Goal: Task Accomplishment & Management: Manage account settings

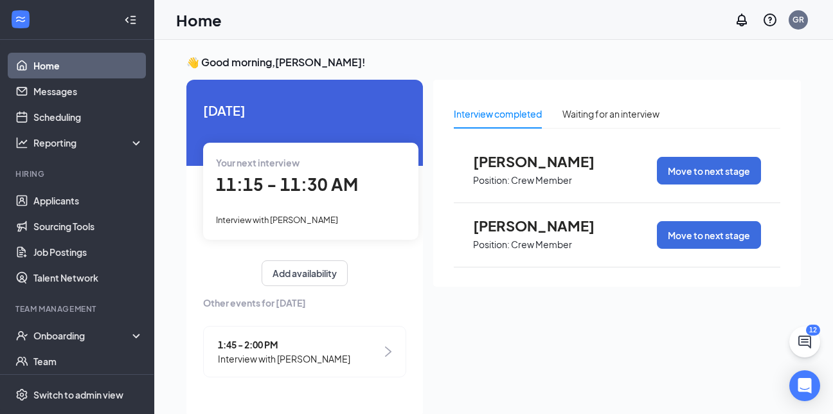
click at [289, 183] on span "11:15 - 11:30 AM" at bounding box center [287, 184] width 142 height 21
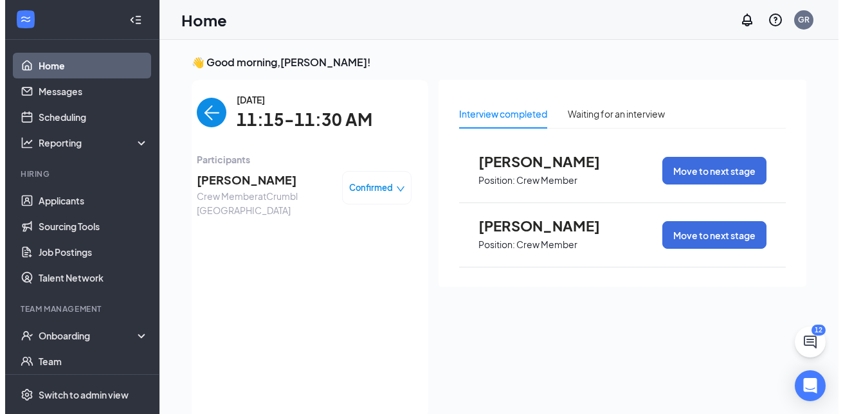
scroll to position [5, 0]
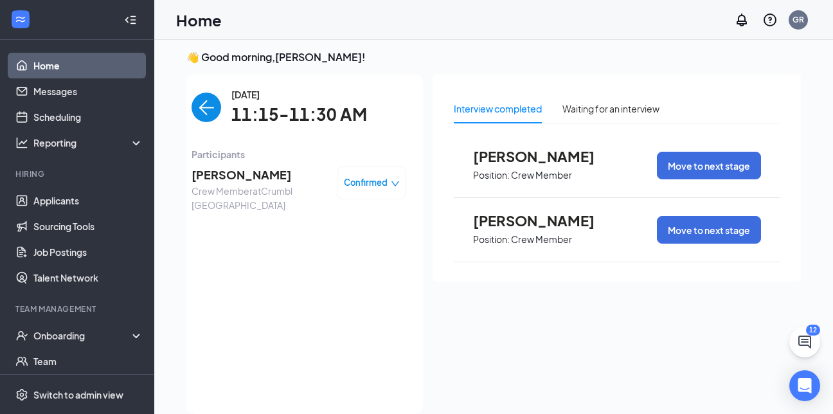
click at [276, 179] on span "[PERSON_NAME]" at bounding box center [259, 175] width 135 height 18
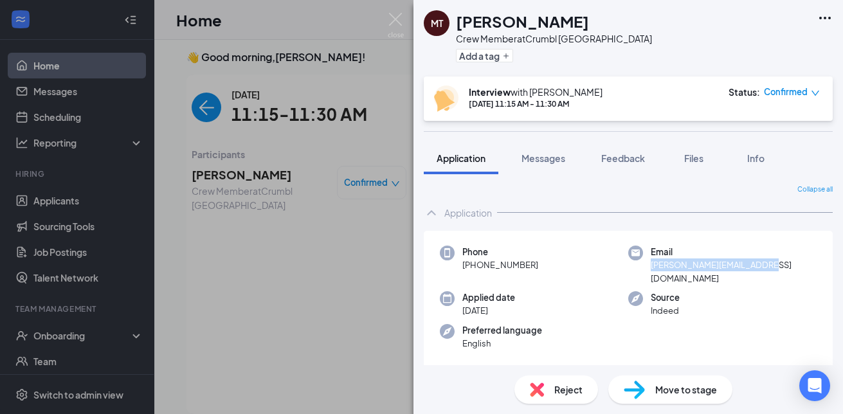
drag, startPoint x: 645, startPoint y: 267, endPoint x: 753, endPoint y: 267, distance: 108.0
click at [753, 267] on div "Email [PERSON_NAME][EMAIL_ADDRESS][DOMAIN_NAME]" at bounding box center [722, 265] width 188 height 39
drag, startPoint x: 753, startPoint y: 267, endPoint x: 744, endPoint y: 267, distance: 9.0
click at [744, 267] on span "[PERSON_NAME][EMAIL_ADDRESS][DOMAIN_NAME]" at bounding box center [734, 271] width 166 height 26
drag, startPoint x: 643, startPoint y: 266, endPoint x: 758, endPoint y: 268, distance: 115.1
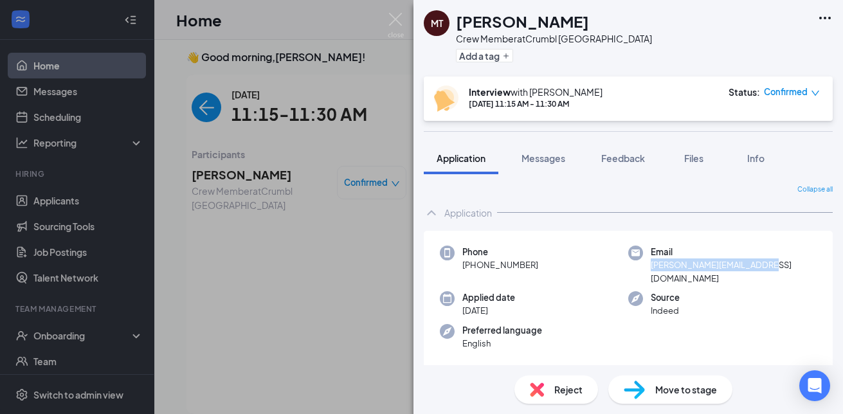
click at [758, 268] on div "Email [PERSON_NAME][EMAIL_ADDRESS][DOMAIN_NAME]" at bounding box center [722, 265] width 188 height 39
drag, startPoint x: 758, startPoint y: 268, endPoint x: 734, endPoint y: 269, distance: 23.8
copy span "[PERSON_NAME][EMAIL_ADDRESS][DOMAIN_NAME]"
click at [532, 163] on span "Messages" at bounding box center [543, 158] width 44 height 12
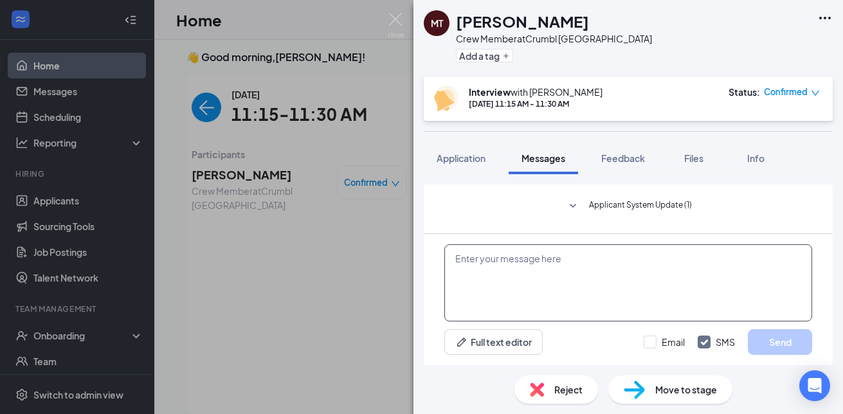
click at [543, 257] on textarea at bounding box center [628, 282] width 368 height 77
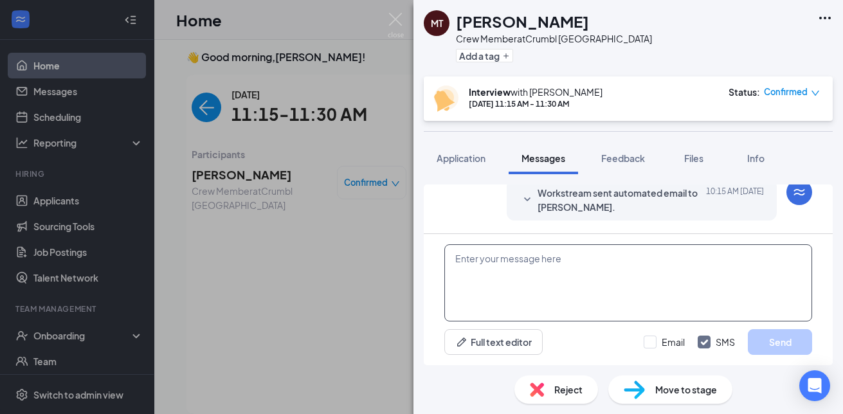
paste textarea "[PERSON_NAME] is inviting you to a scheduled Zoom meeting. Topic: 11:15 int Tim…"
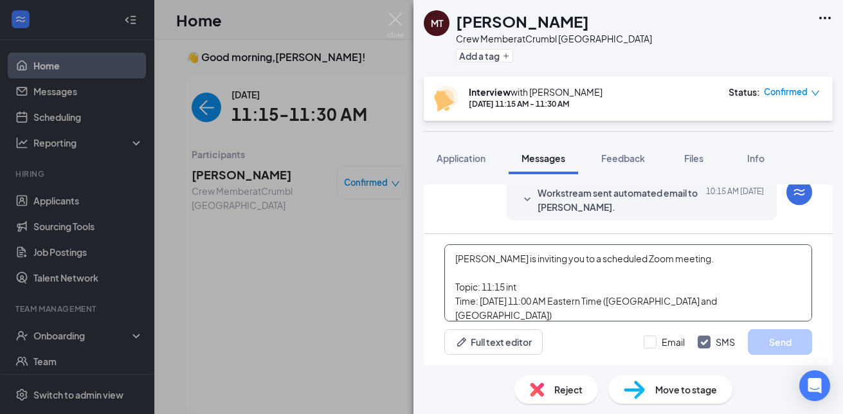
scroll to position [99, 0]
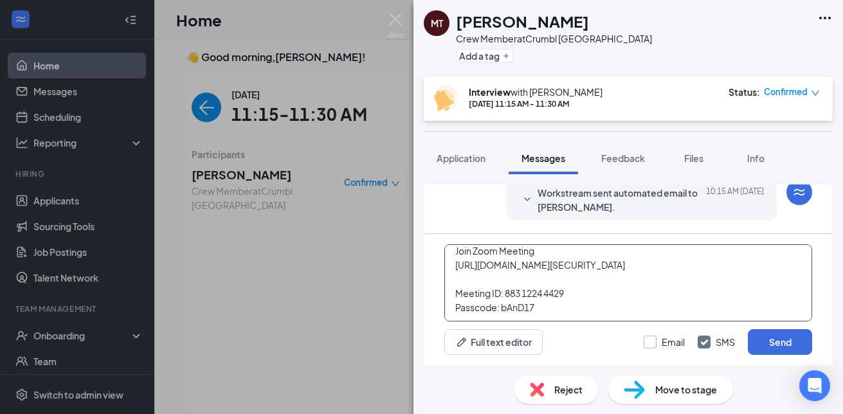
type textarea "[PERSON_NAME] is inviting you to a scheduled Zoom meeting. Topic: 11:15 int Tim…"
click at [651, 344] on input "Email" at bounding box center [664, 342] width 41 height 13
checkbox input "true"
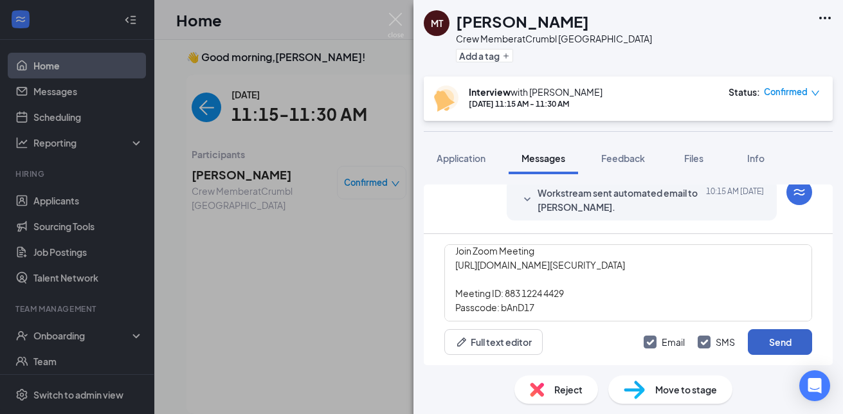
click at [795, 343] on button "Send" at bounding box center [780, 342] width 64 height 26
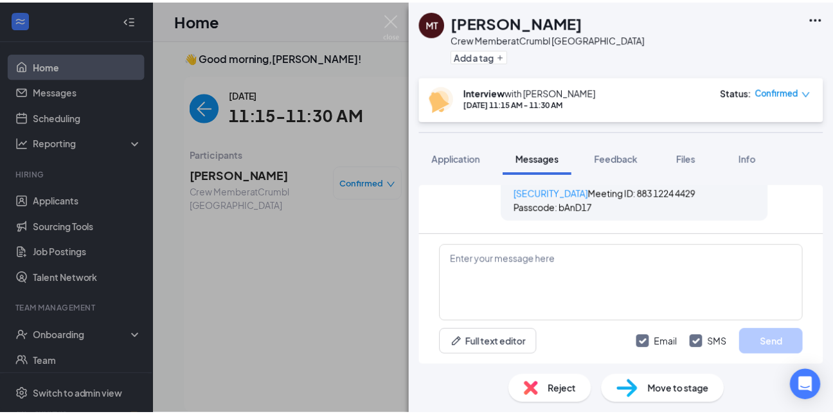
scroll to position [1026, 0]
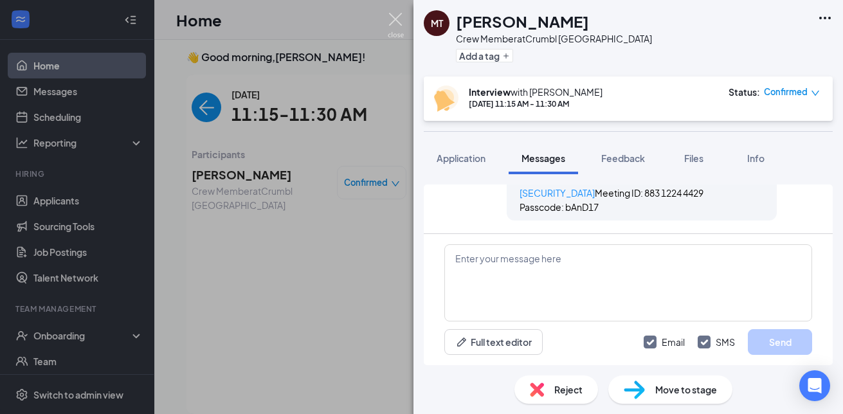
click at [397, 23] on img at bounding box center [396, 25] width 16 height 25
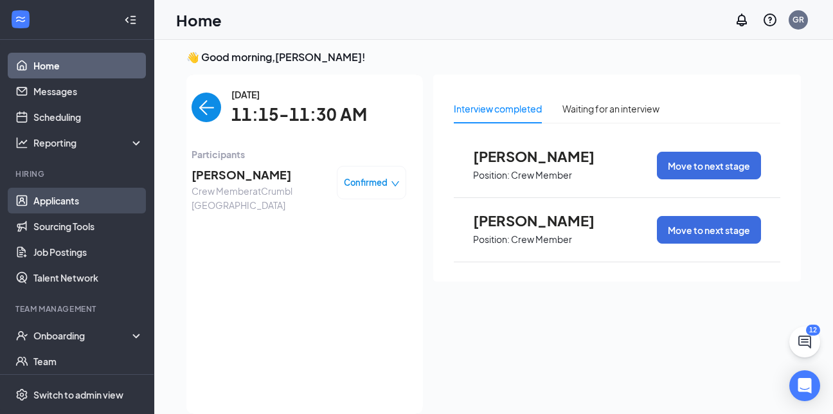
click at [56, 199] on link "Applicants" at bounding box center [88, 201] width 110 height 26
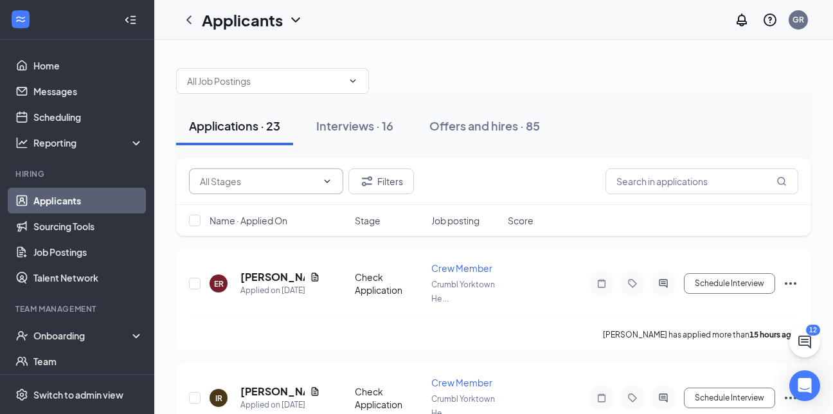
click at [327, 181] on icon "ChevronDown" at bounding box center [327, 181] width 10 height 10
click at [274, 246] on div "Check Application (26)" at bounding box center [246, 241] width 94 height 14
type input "Check Application (26)"
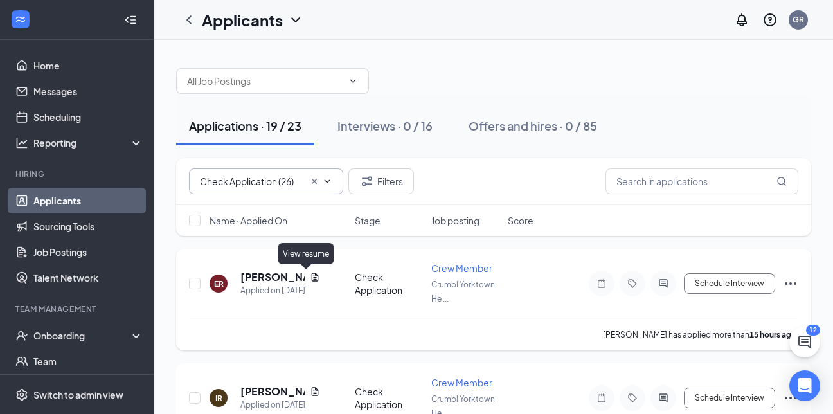
click at [312, 279] on icon "Document" at bounding box center [315, 277] width 7 height 8
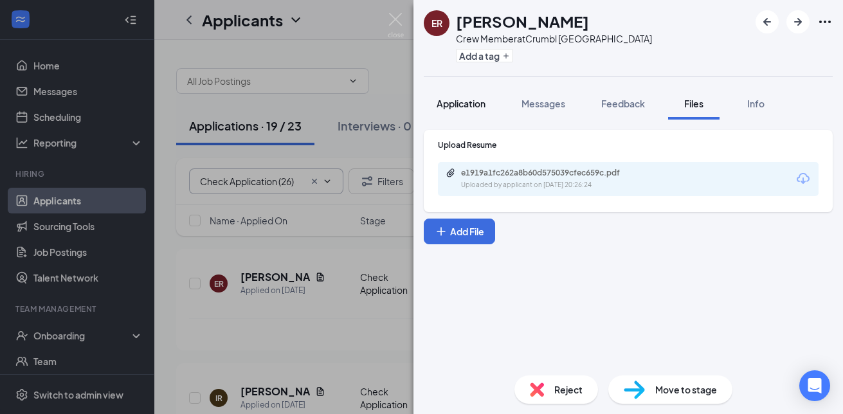
click at [469, 104] on span "Application" at bounding box center [461, 104] width 49 height 12
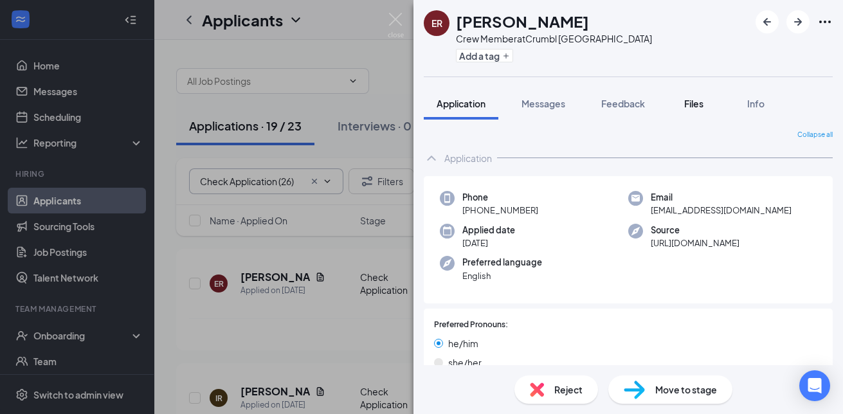
click at [677, 106] on button "Files" at bounding box center [693, 103] width 51 height 32
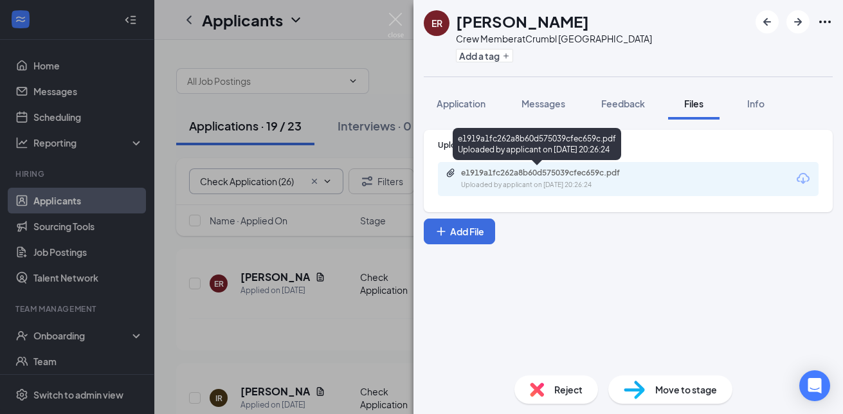
click at [540, 176] on div "e1919a1fc262a8b60d575039cfec659c.pdf" at bounding box center [551, 173] width 180 height 10
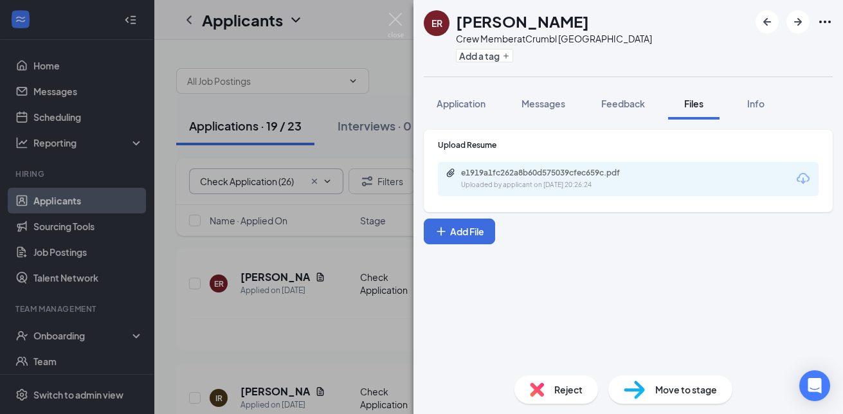
click at [667, 386] on span "Move to stage" at bounding box center [686, 390] width 62 height 14
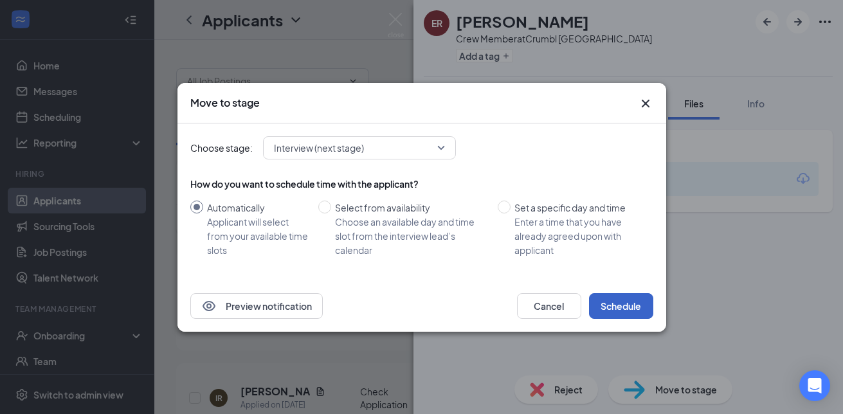
click at [615, 308] on button "Schedule" at bounding box center [621, 306] width 64 height 26
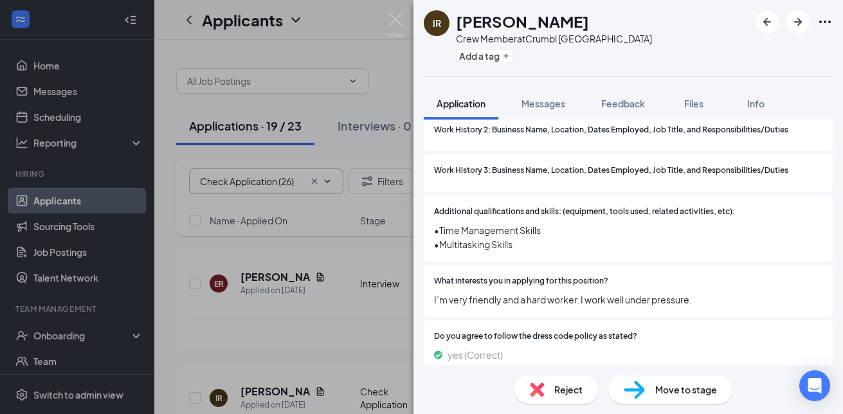
scroll to position [1406, 0]
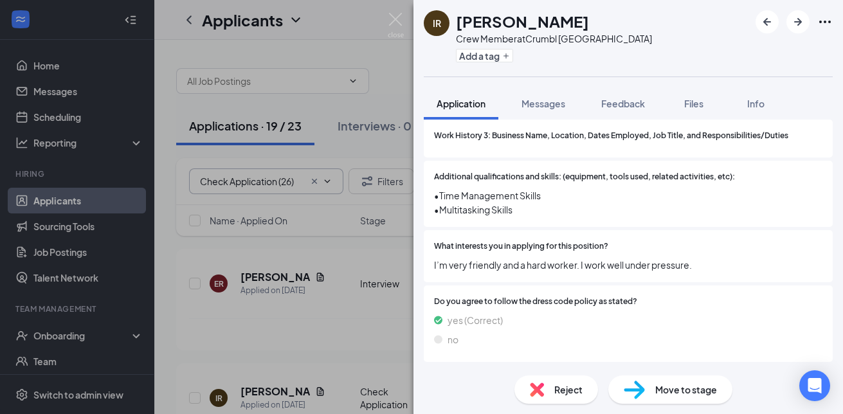
click at [674, 386] on span "Move to stage" at bounding box center [686, 390] width 62 height 14
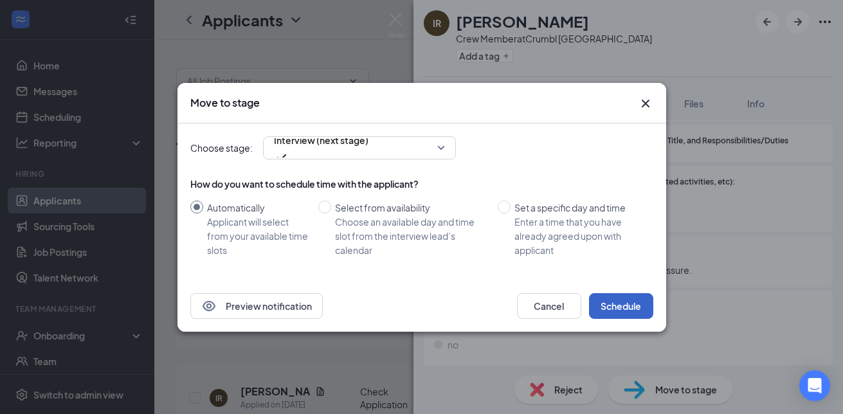
click at [623, 305] on button "Schedule" at bounding box center [621, 306] width 64 height 26
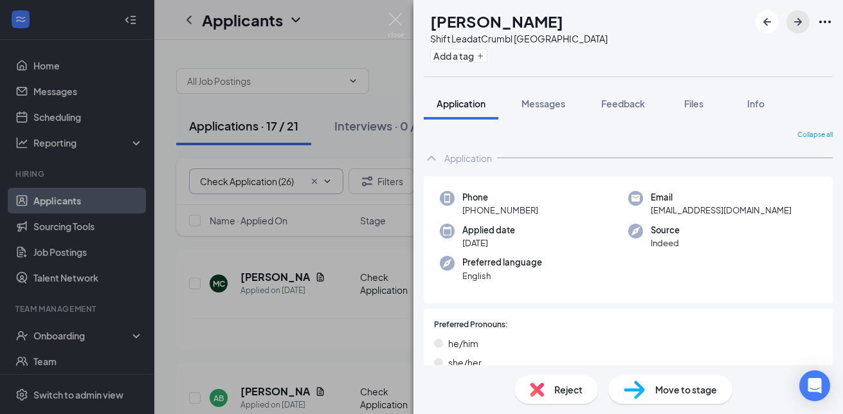
click at [797, 23] on icon "ArrowRight" at bounding box center [798, 22] width 8 height 8
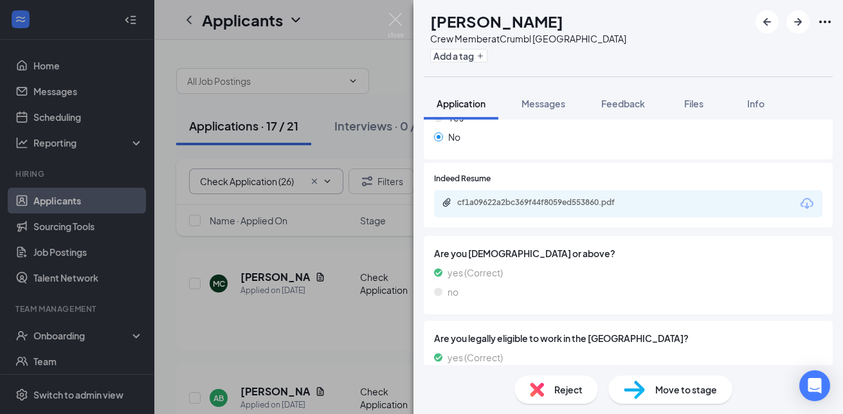
scroll to position [487, 0]
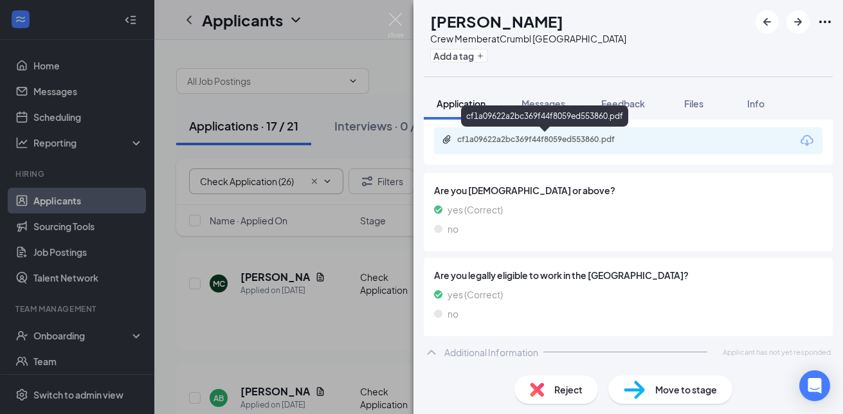
click at [572, 138] on div "cf1a09622a2bc369f44f8059ed553860.pdf" at bounding box center [547, 139] width 180 height 10
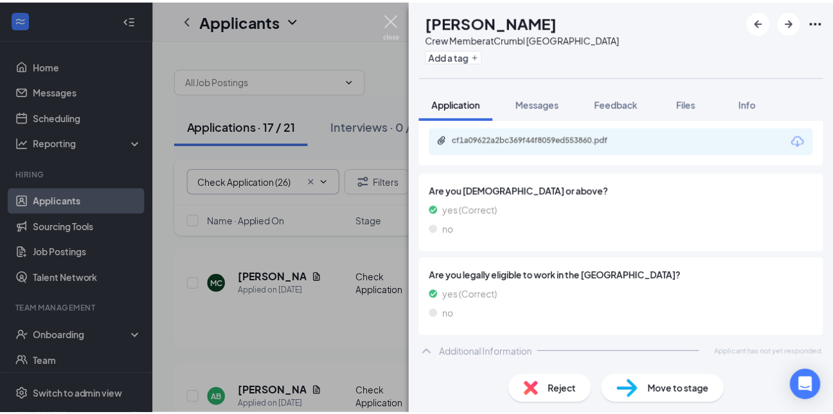
scroll to position [482, 0]
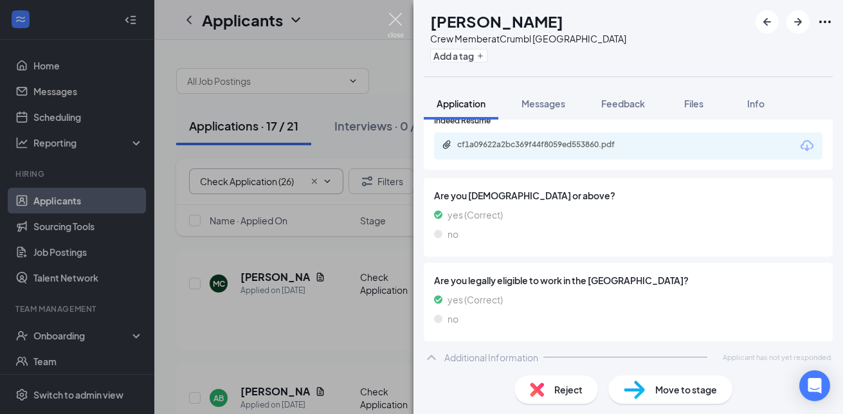
click at [394, 14] on img at bounding box center [396, 25] width 16 height 25
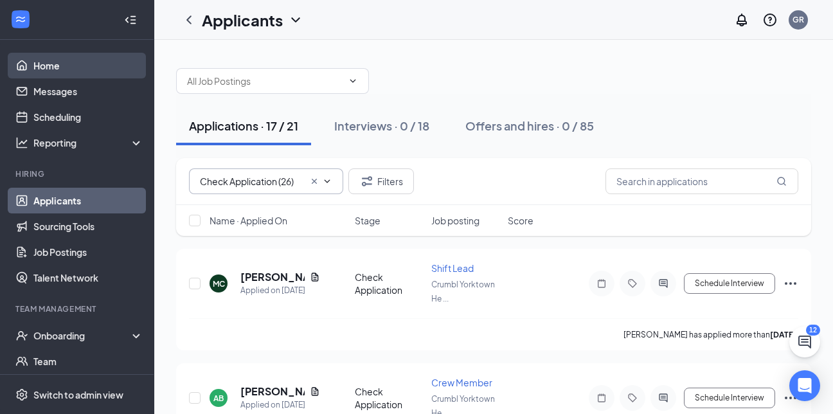
click at [66, 59] on link "Home" at bounding box center [88, 66] width 110 height 26
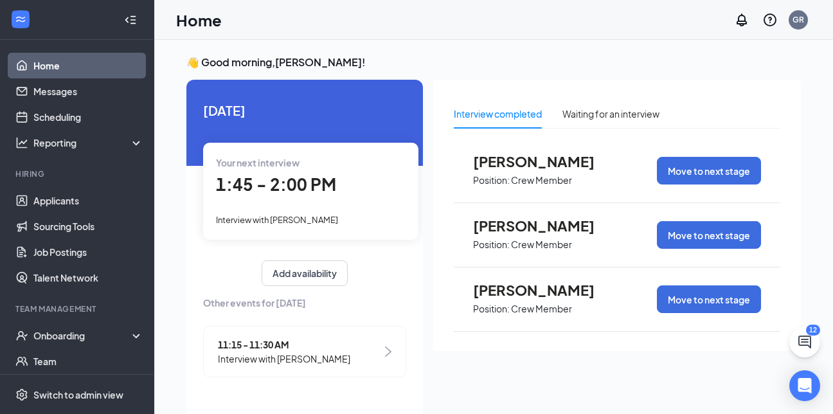
click at [251, 348] on span "11:15 - 11:30 AM" at bounding box center [284, 345] width 132 height 14
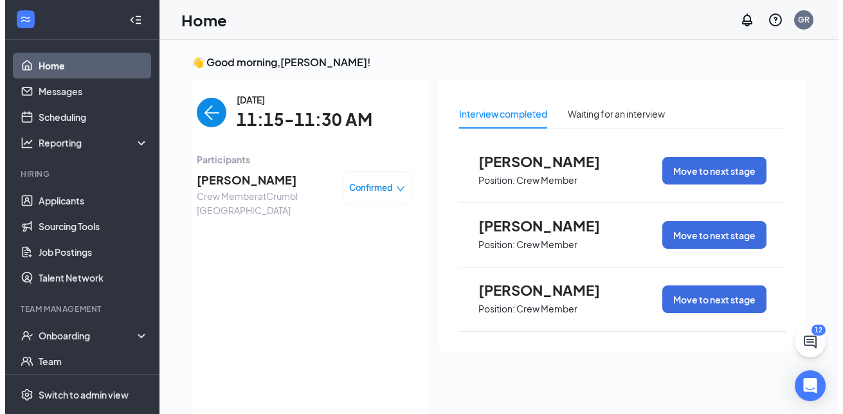
scroll to position [5, 0]
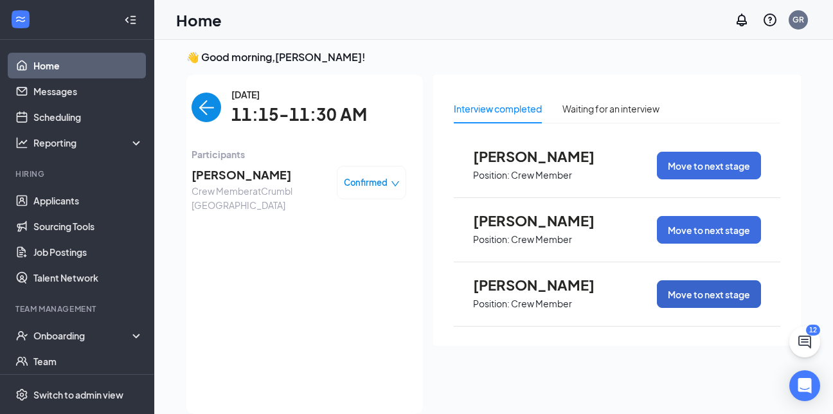
click at [682, 294] on button "Move to next stage" at bounding box center [709, 294] width 104 height 28
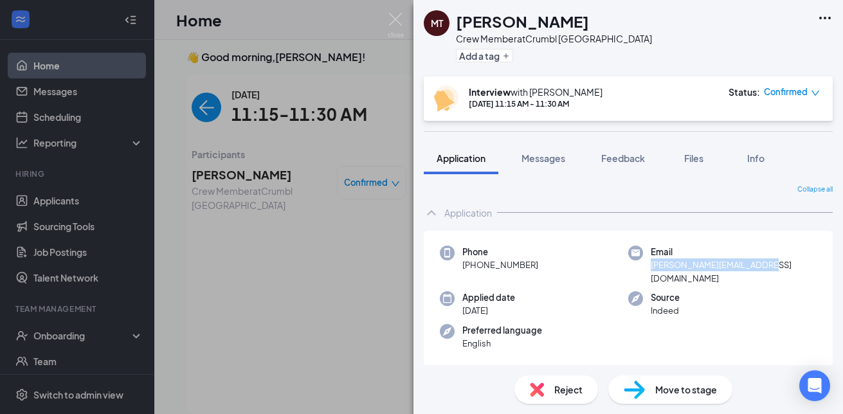
drag, startPoint x: 644, startPoint y: 266, endPoint x: 753, endPoint y: 264, distance: 109.3
click at [753, 264] on div "Email [PERSON_NAME][EMAIL_ADDRESS][DOMAIN_NAME]" at bounding box center [722, 265] width 188 height 39
copy span "[PERSON_NAME][EMAIL_ADDRESS][DOMAIN_NAME]"
click at [665, 388] on span "Move to stage" at bounding box center [686, 390] width 62 height 14
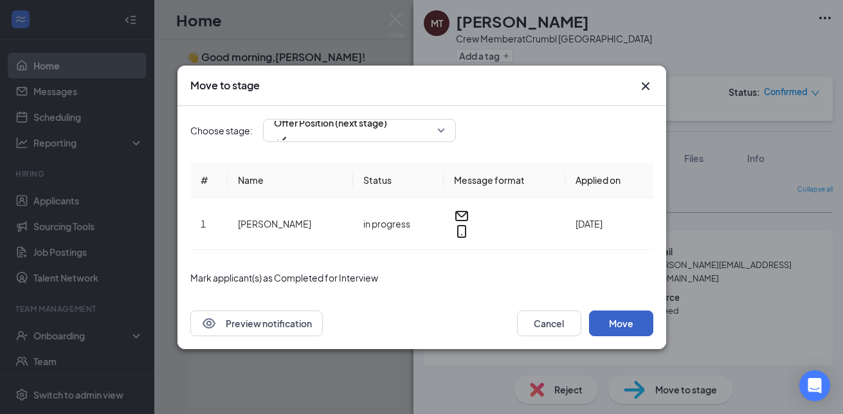
click at [623, 312] on button "Move" at bounding box center [621, 324] width 64 height 26
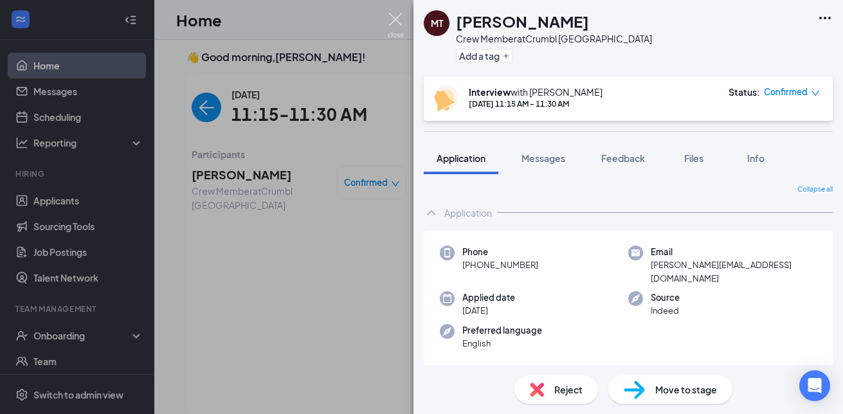
click at [390, 26] on img at bounding box center [396, 25] width 16 height 25
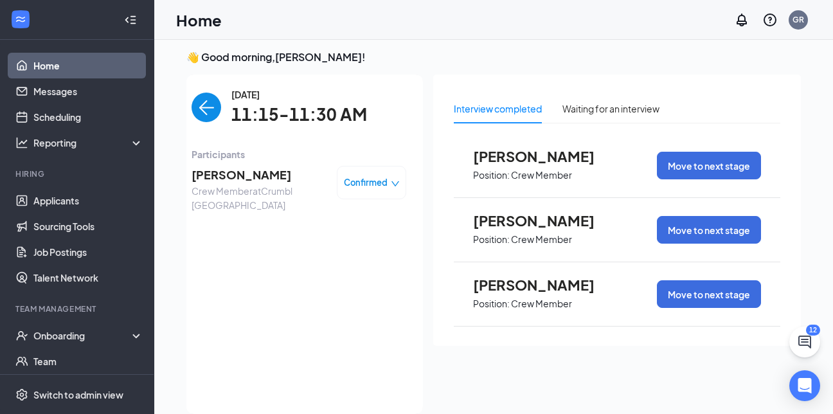
click at [265, 167] on span "[PERSON_NAME]" at bounding box center [259, 175] width 135 height 18
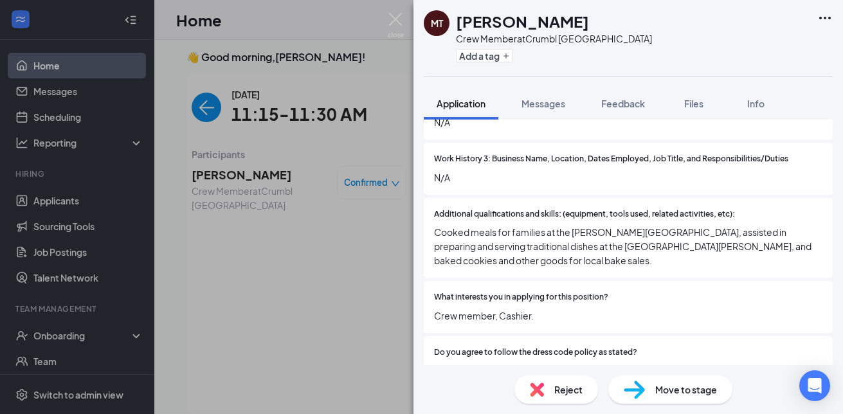
scroll to position [1540, 0]
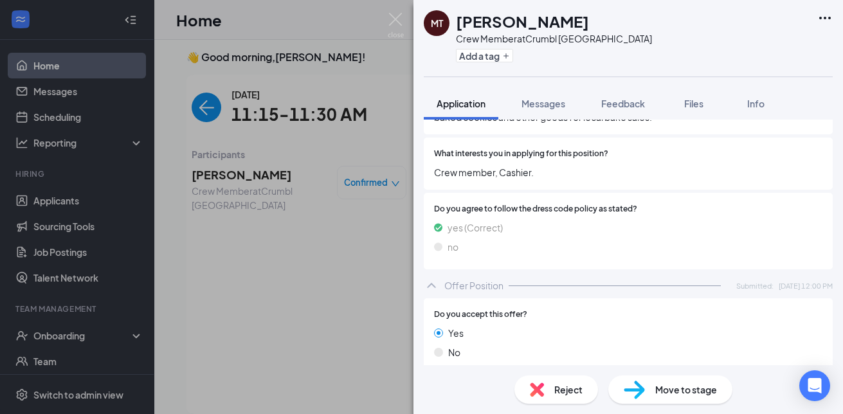
click at [694, 386] on span "Move to stage" at bounding box center [686, 390] width 62 height 14
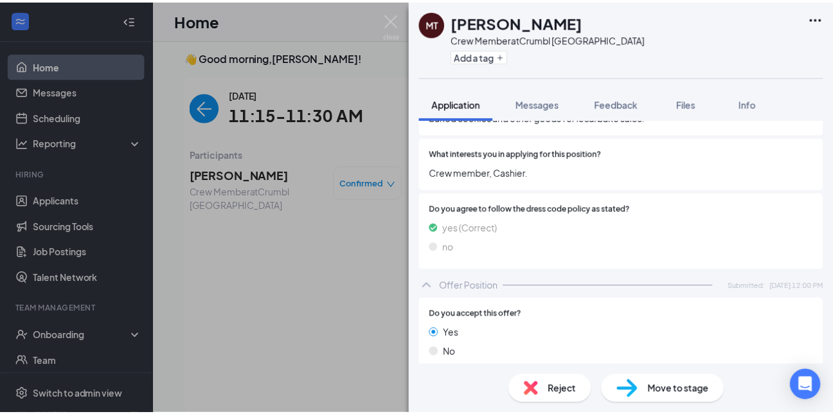
scroll to position [1535, 0]
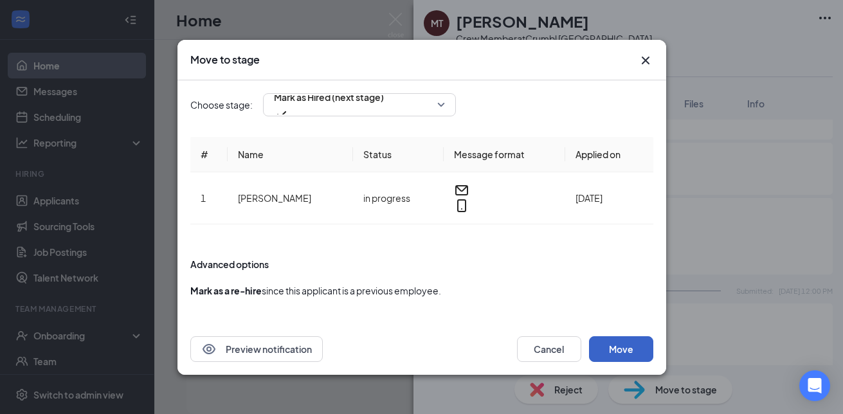
click at [626, 338] on button "Move" at bounding box center [621, 349] width 64 height 26
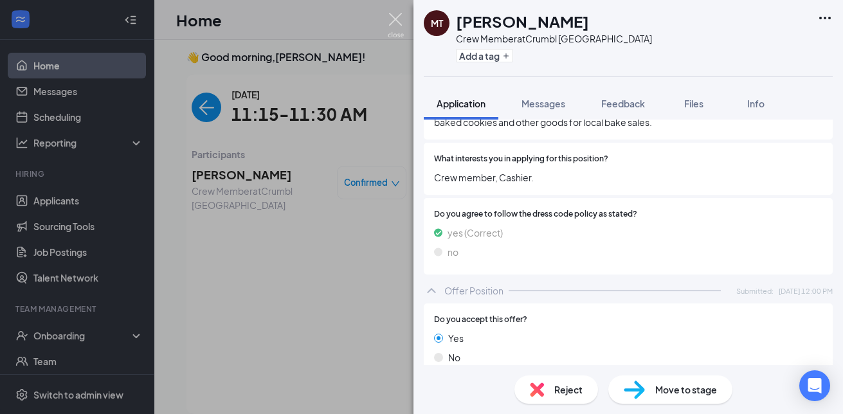
click at [398, 20] on img at bounding box center [396, 25] width 16 height 25
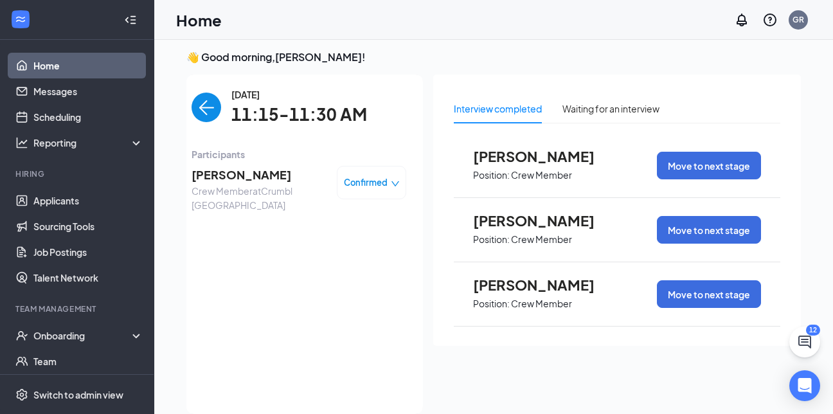
scroll to position [89, 0]
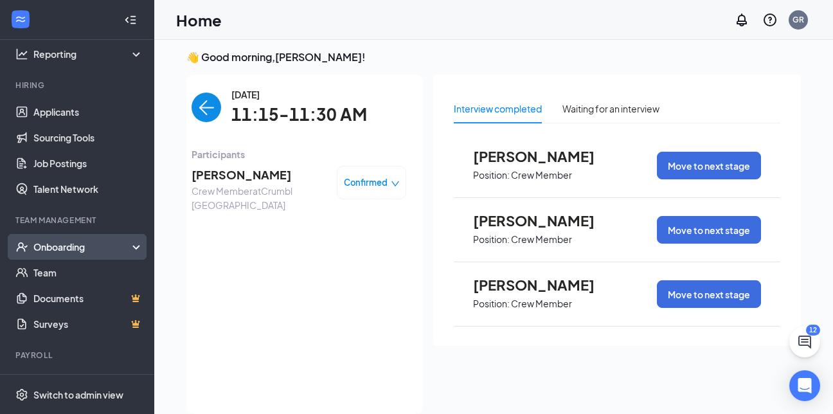
click at [121, 249] on div "Onboarding" at bounding box center [82, 246] width 99 height 13
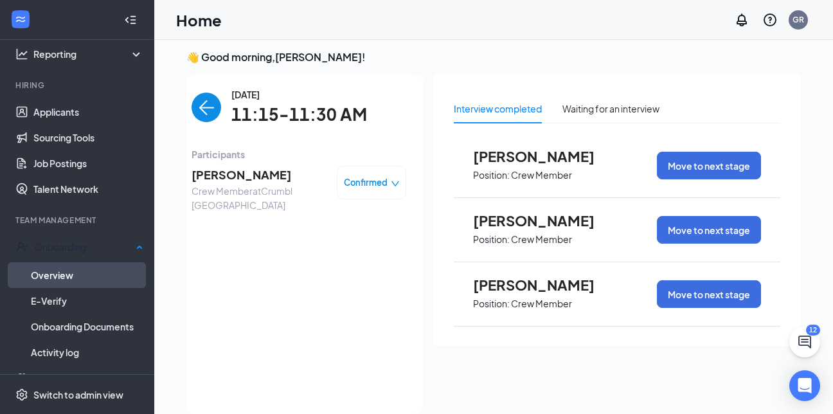
click at [89, 273] on link "Overview" at bounding box center [87, 275] width 113 height 26
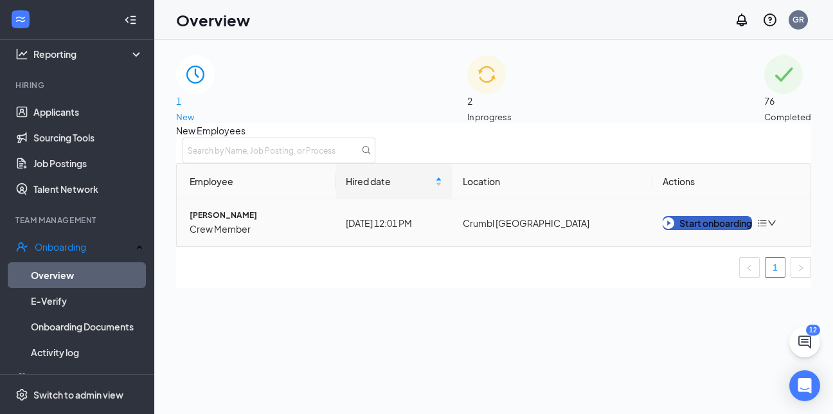
click at [664, 230] on button "Start onboarding" at bounding box center [707, 223] width 89 height 14
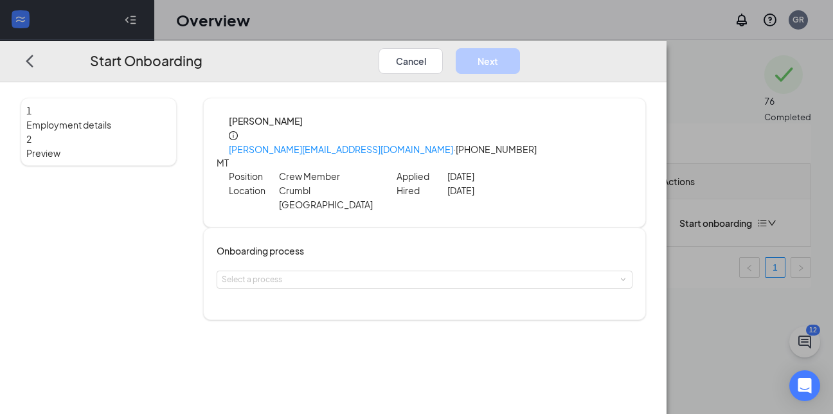
scroll to position [35, 0]
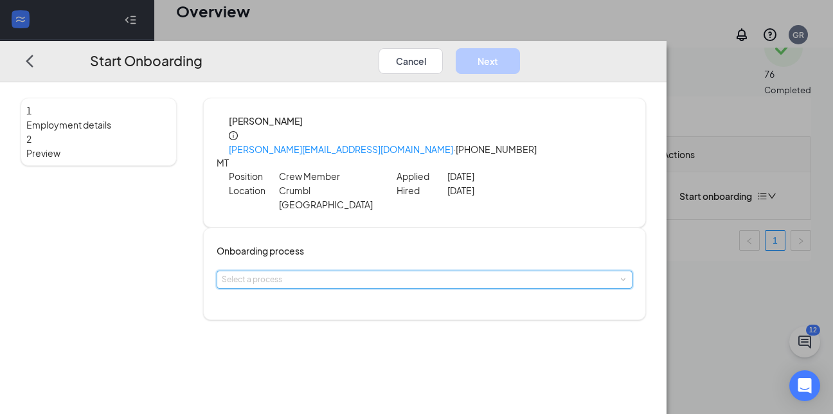
click at [620, 277] on span at bounding box center [623, 280] width 6 height 6
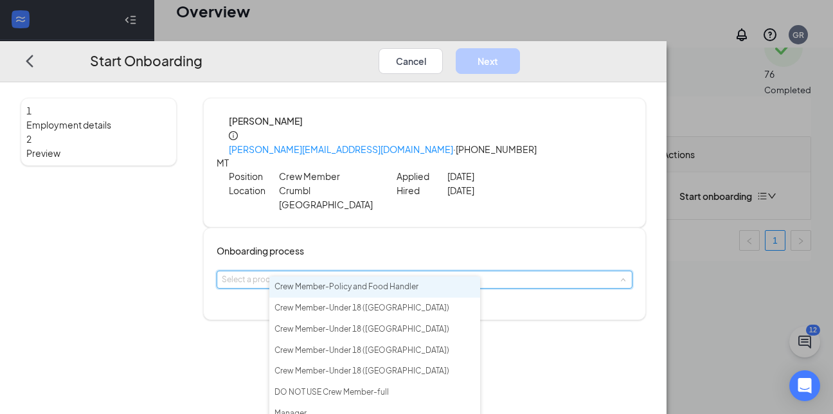
click at [419, 287] on span "Crew Member-Policy and Food Handler" at bounding box center [347, 287] width 144 height 10
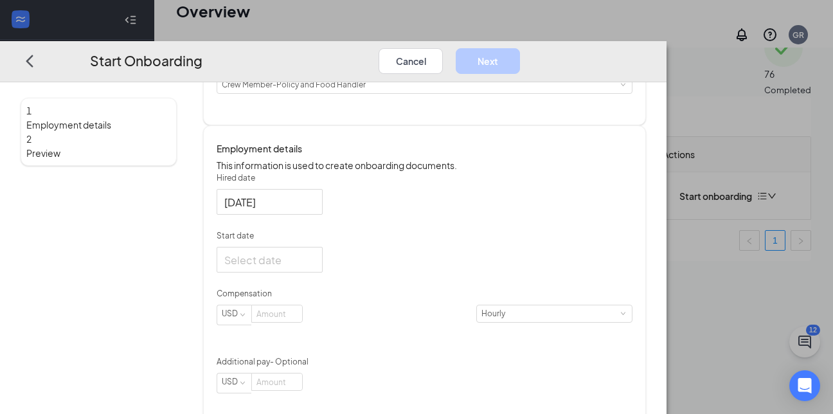
scroll to position [205, 0]
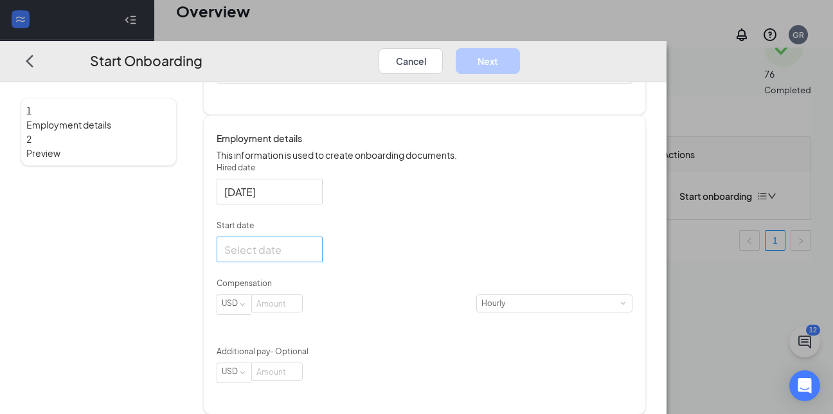
click at [312, 249] on input "Start date" at bounding box center [268, 250] width 88 height 16
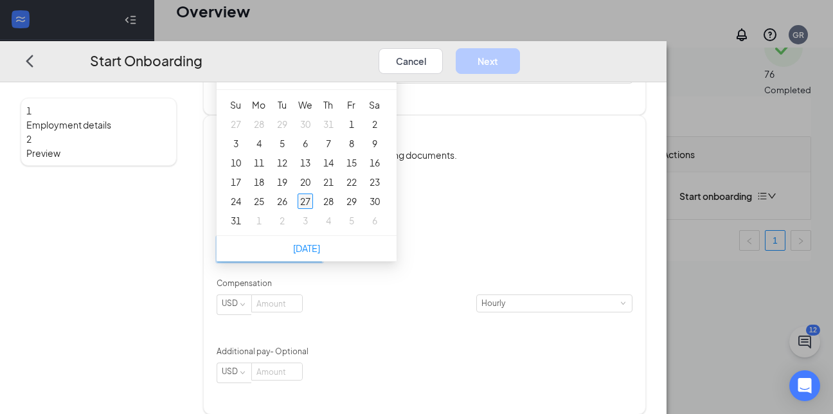
type input "[DATE]"
click at [313, 201] on div "27" at bounding box center [305, 201] width 15 height 15
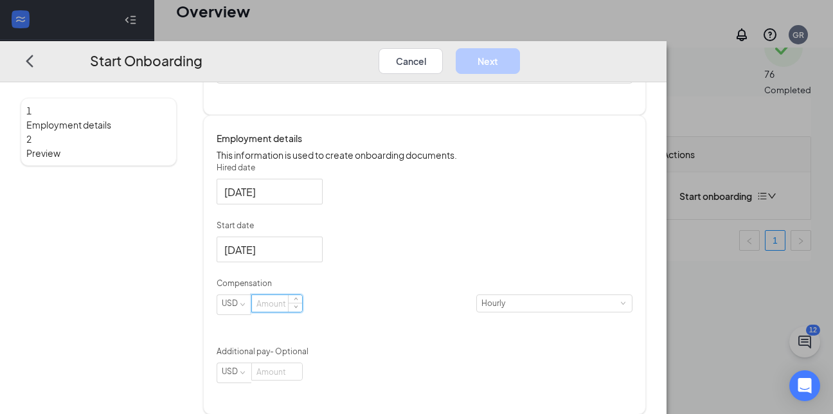
click at [302, 312] on input at bounding box center [277, 304] width 50 height 17
click at [572, 286] on div "Hired date [DATE] Start date [DATE] [DATE] Su Mo Tu We Th Fr Sa 27 28 29 30 31 …" at bounding box center [425, 272] width 416 height 221
type input "16.5"
click at [520, 48] on button "Next" at bounding box center [488, 61] width 64 height 26
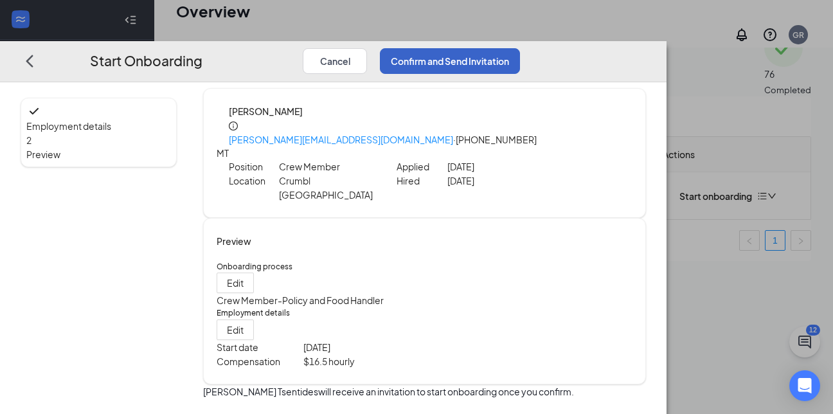
click at [520, 48] on button "Confirm and Send Invitation" at bounding box center [450, 61] width 140 height 26
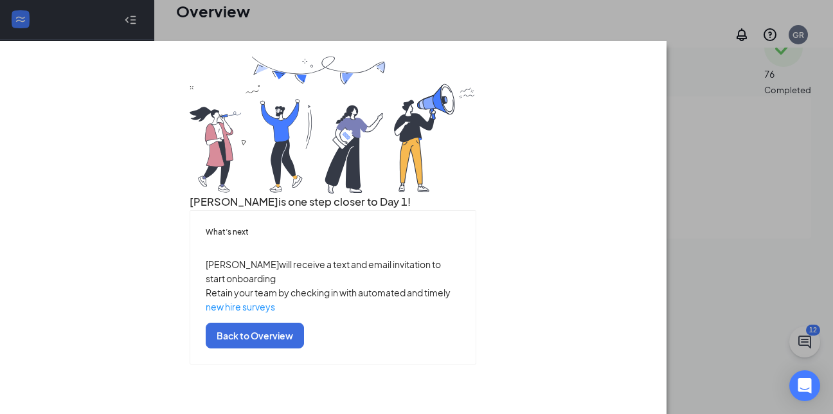
scroll to position [96, 0]
click at [304, 349] on button "Back to Overview" at bounding box center [255, 336] width 98 height 26
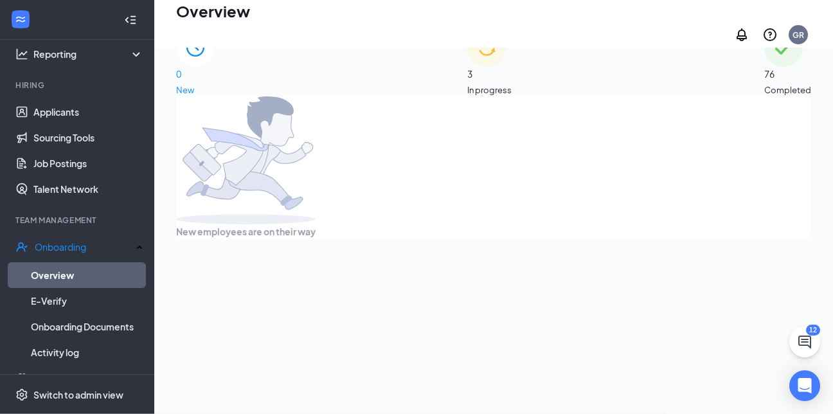
scroll to position [0, 0]
click at [491, 67] on span "3" at bounding box center [489, 74] width 44 height 14
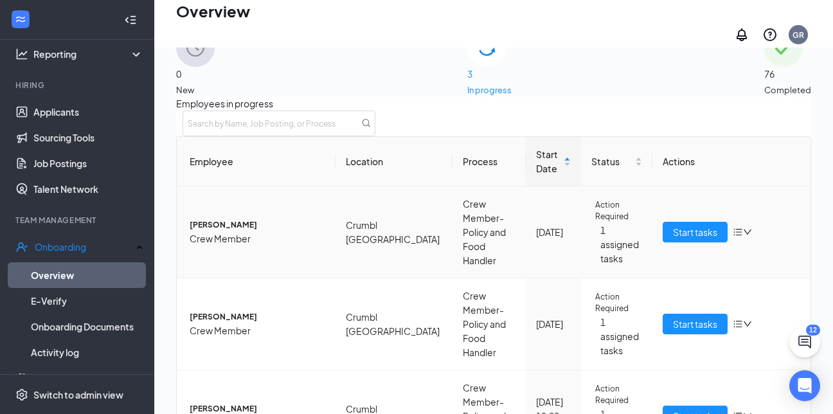
click at [743, 233] on icon "down" at bounding box center [747, 232] width 9 height 9
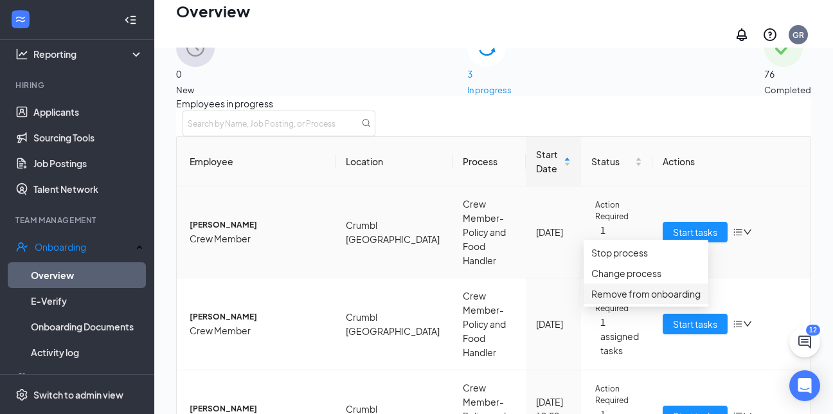
click at [673, 301] on div "Remove from onboarding" at bounding box center [646, 294] width 109 height 14
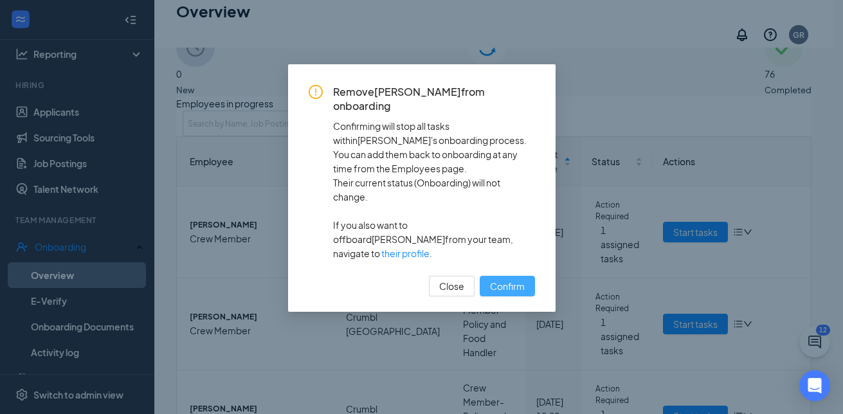
click at [503, 279] on span "Confirm" at bounding box center [507, 286] width 35 height 14
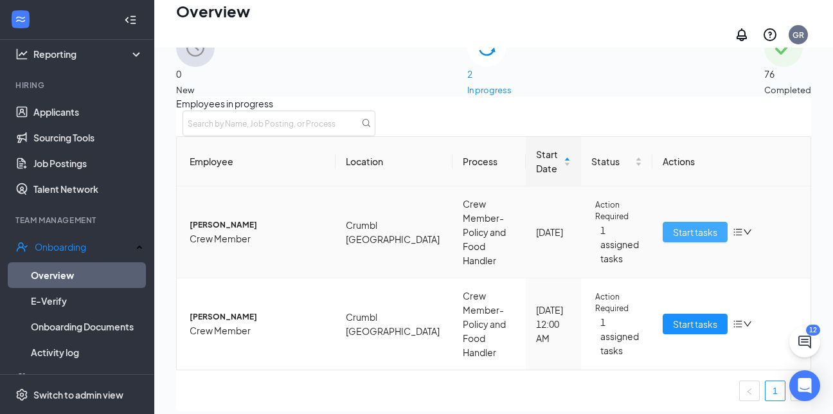
click at [673, 234] on span "Start tasks" at bounding box center [695, 232] width 44 height 14
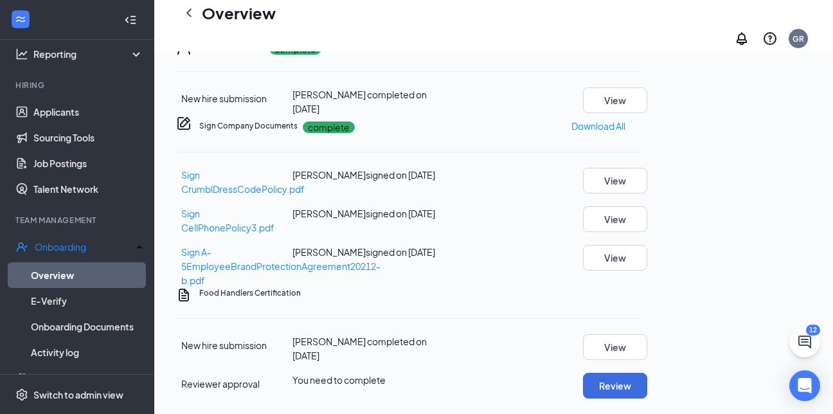
scroll to position [248, 0]
click at [647, 375] on button "Review" at bounding box center [615, 386] width 64 height 26
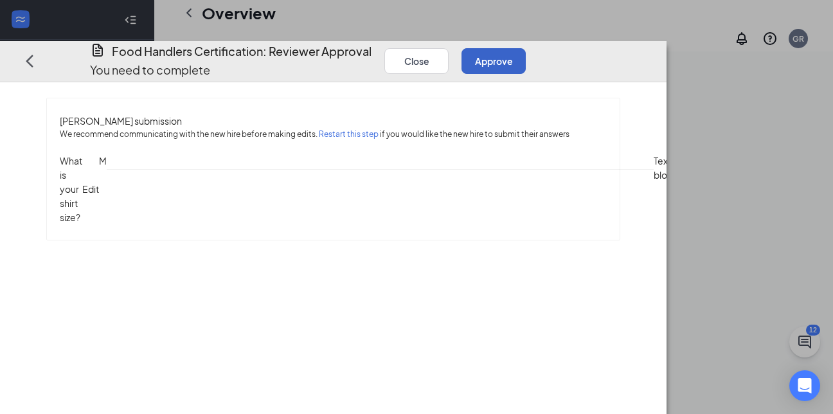
click at [526, 48] on button "Approve" at bounding box center [494, 61] width 64 height 26
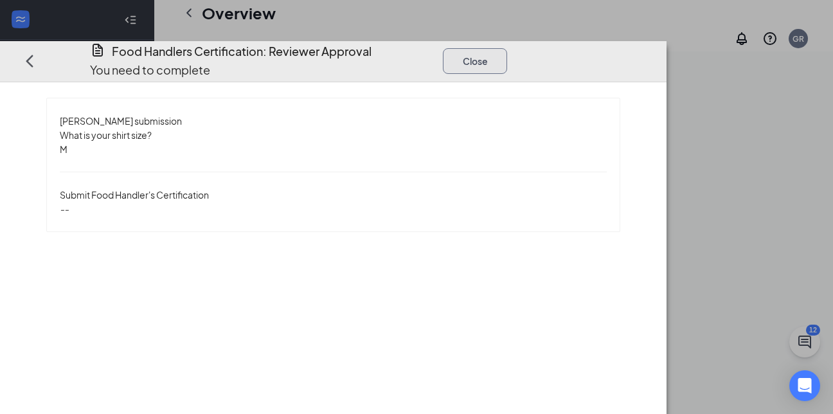
click at [507, 48] on button "Close" at bounding box center [475, 61] width 64 height 26
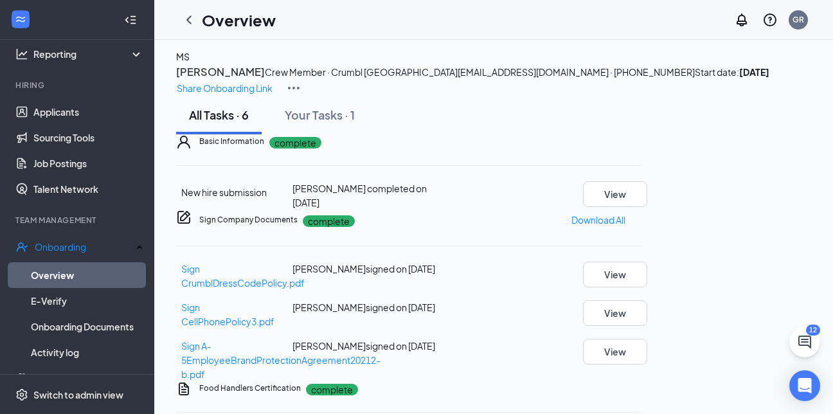
scroll to position [0, 0]
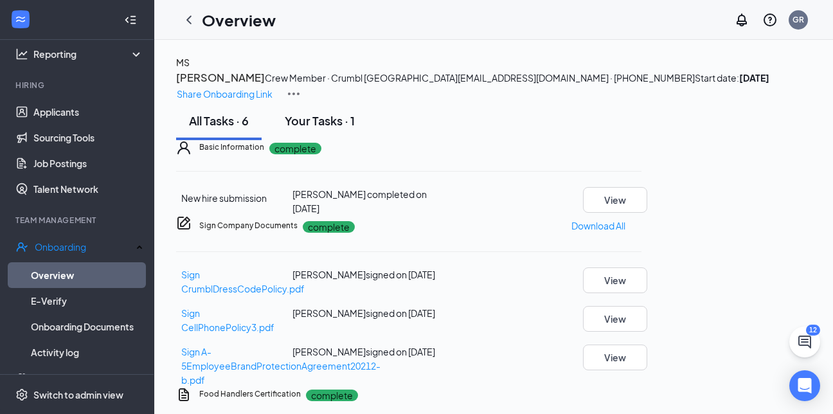
click at [336, 129] on div "Your Tasks · 1" at bounding box center [320, 121] width 70 height 16
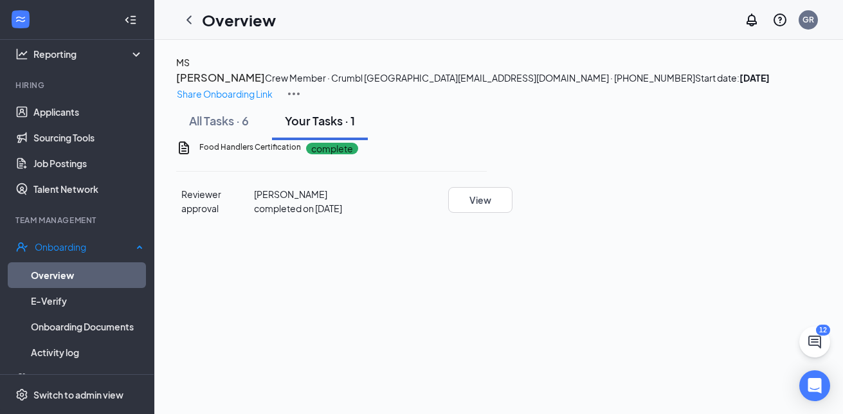
click at [68, 271] on link "Overview" at bounding box center [87, 275] width 113 height 26
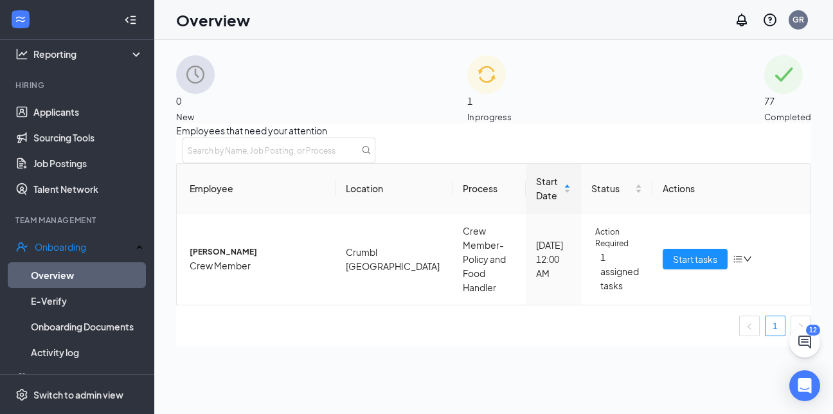
click at [764, 100] on span "77" at bounding box center [787, 101] width 47 height 14
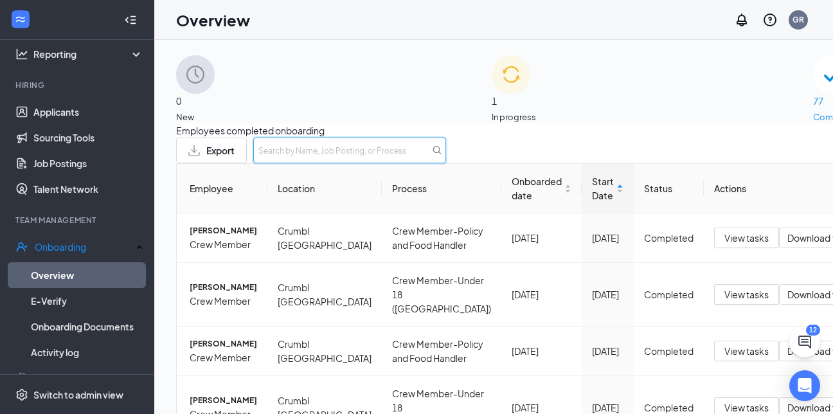
click at [446, 163] on input "text" at bounding box center [349, 151] width 193 height 26
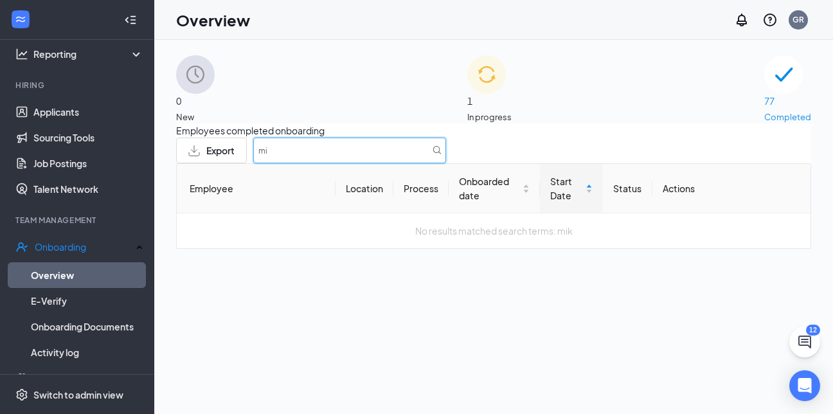
type input "m"
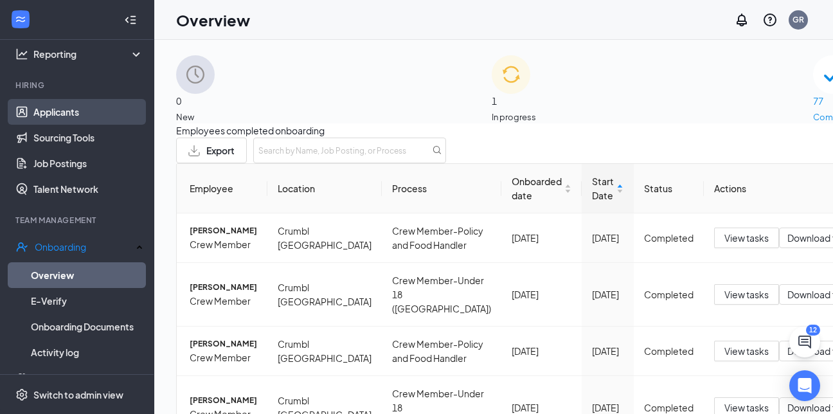
click at [78, 113] on link "Applicants" at bounding box center [88, 112] width 110 height 26
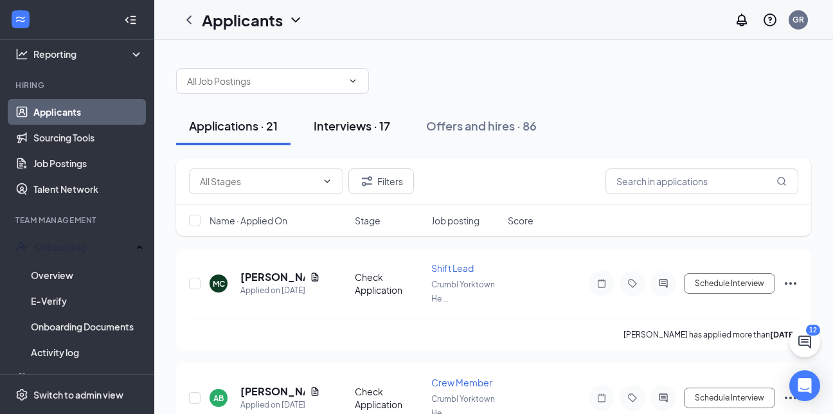
click at [377, 129] on div "Interviews · 17" at bounding box center [352, 126] width 77 height 16
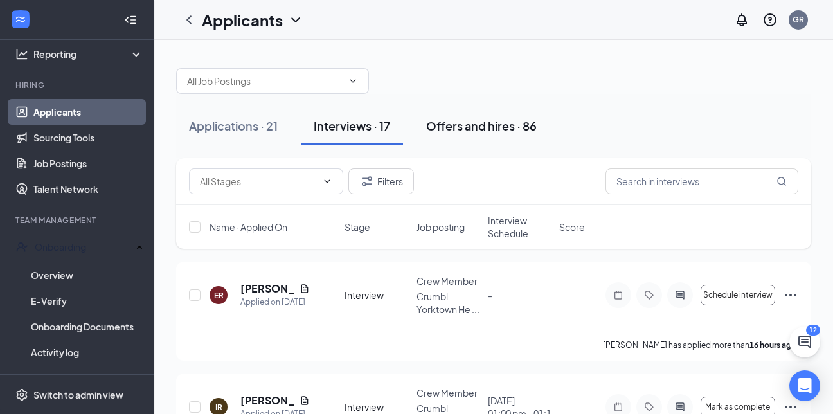
click at [516, 121] on div "Offers and hires · 86" at bounding box center [481, 126] width 111 height 16
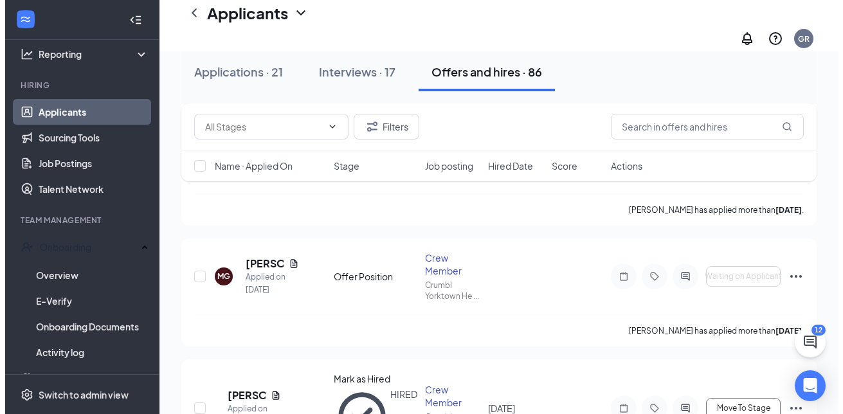
scroll to position [172, 0]
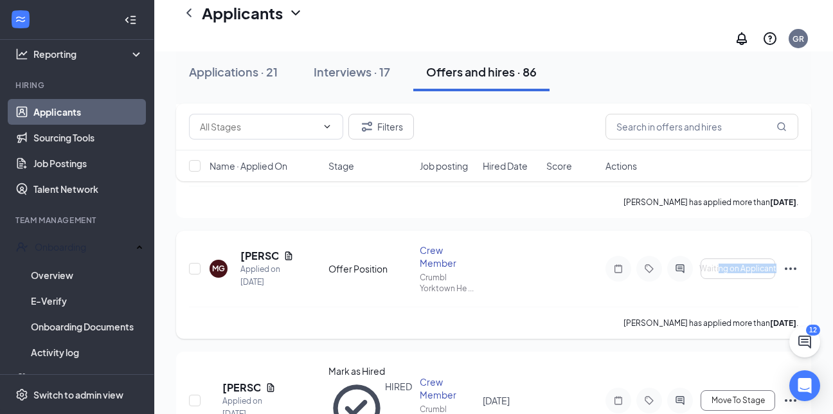
drag, startPoint x: 721, startPoint y: 268, endPoint x: 373, endPoint y: 292, distance: 348.7
click at [373, 292] on div "MG [PERSON_NAME] Applied on [DATE] Offer Position Crew Member Crumbl Yorktown H…" at bounding box center [493, 285] width 635 height 108
click at [255, 249] on h5 "[PERSON_NAME]" at bounding box center [259, 256] width 38 height 14
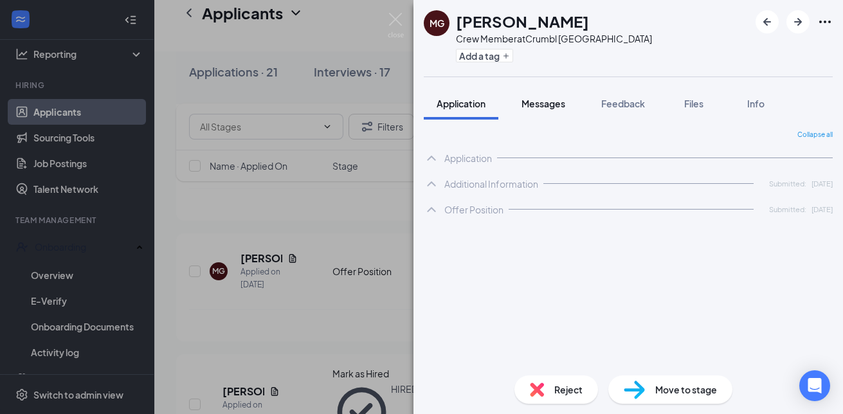
click at [529, 113] on button "Messages" at bounding box center [543, 103] width 69 height 32
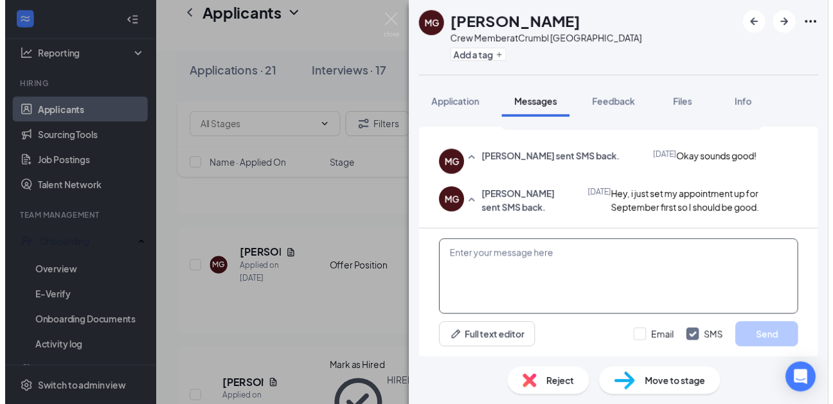
scroll to position [633, 0]
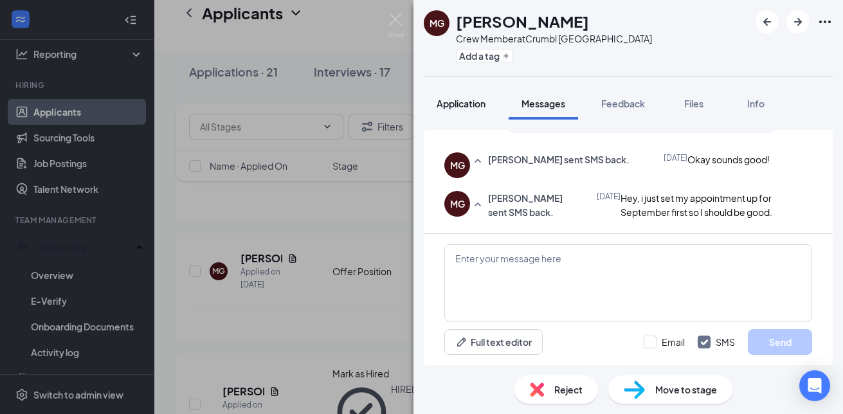
click at [466, 102] on span "Application" at bounding box center [461, 104] width 49 height 12
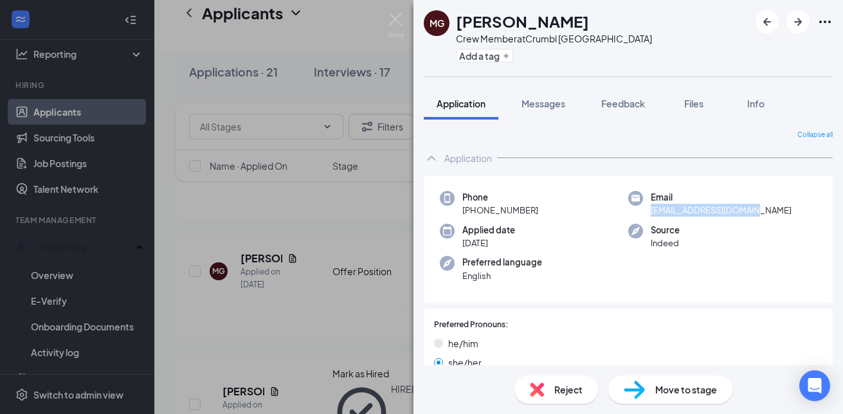
drag, startPoint x: 647, startPoint y: 208, endPoint x: 746, endPoint y: 218, distance: 99.5
click at [746, 218] on div "Phone [PHONE_NUMBER] Email [EMAIL_ADDRESS][DOMAIN_NAME] Applied date [DATE] Sou…" at bounding box center [628, 240] width 409 height 128
drag, startPoint x: 746, startPoint y: 218, endPoint x: 734, endPoint y: 211, distance: 14.1
copy span "[EMAIL_ADDRESS][DOMAIN_NAME]"
click at [394, 25] on img at bounding box center [396, 25] width 16 height 25
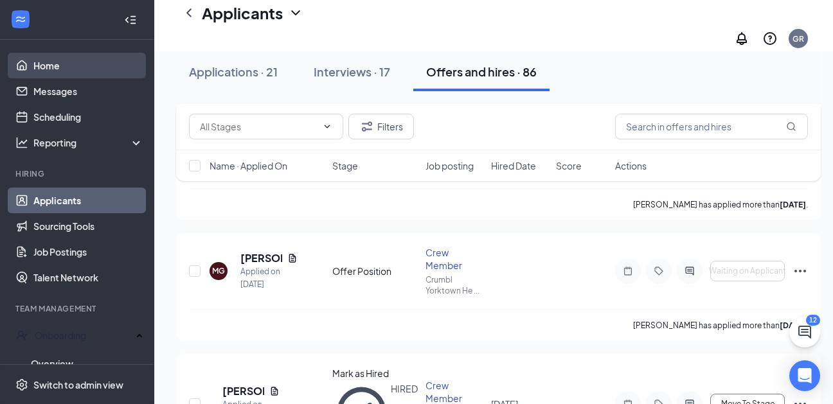
click at [78, 64] on link "Home" at bounding box center [88, 66] width 110 height 26
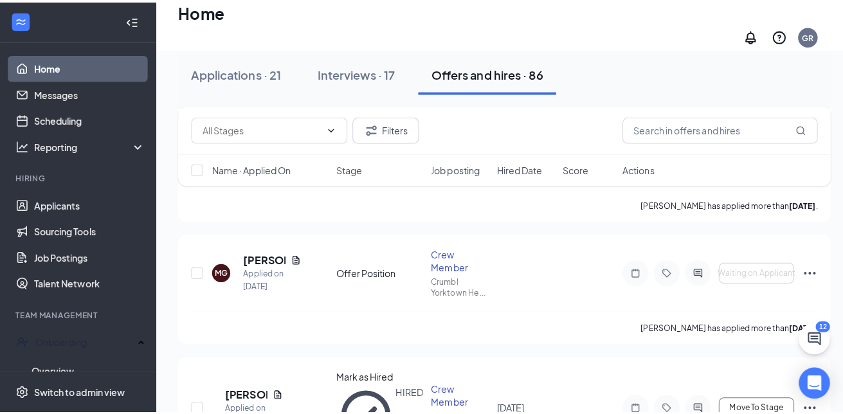
scroll to position [27, 0]
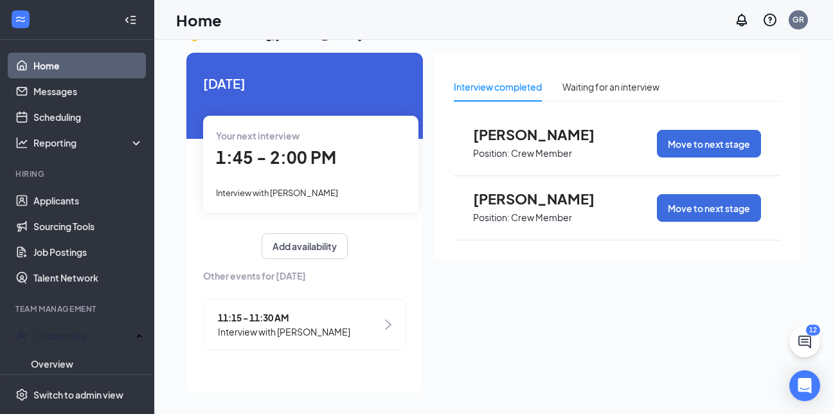
click at [277, 149] on span "1:45 - 2:00 PM" at bounding box center [276, 157] width 120 height 21
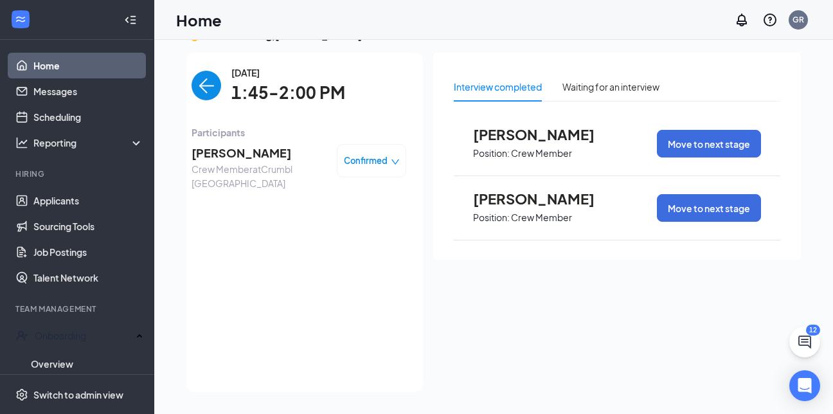
click at [263, 156] on span "[PERSON_NAME]" at bounding box center [259, 153] width 135 height 18
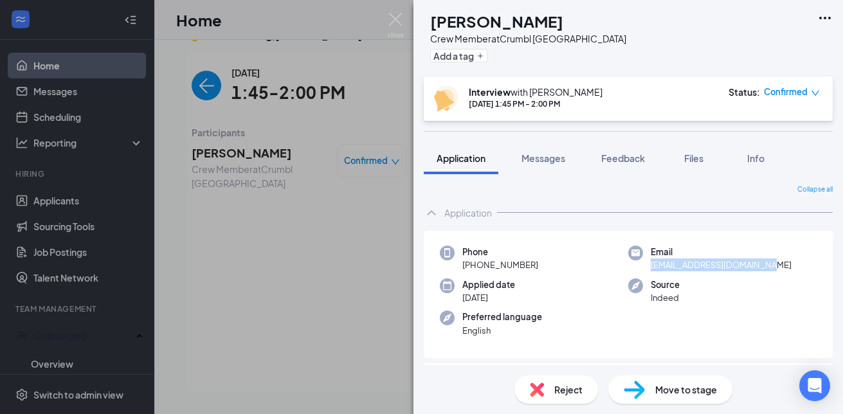
drag, startPoint x: 645, startPoint y: 269, endPoint x: 764, endPoint y: 269, distance: 119.6
click at [764, 269] on div "Email [EMAIL_ADDRESS][DOMAIN_NAME]" at bounding box center [722, 259] width 188 height 26
drag, startPoint x: 764, startPoint y: 269, endPoint x: 737, endPoint y: 264, distance: 28.1
copy span "[EMAIL_ADDRESS][DOMAIN_NAME]"
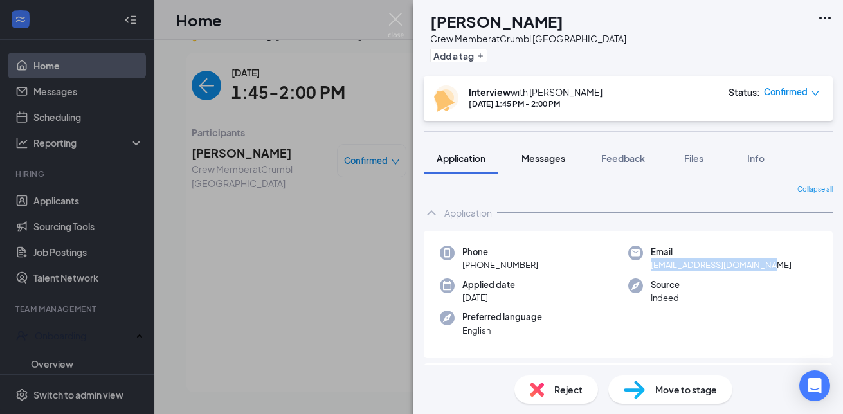
click at [541, 154] on span "Messages" at bounding box center [543, 158] width 44 height 12
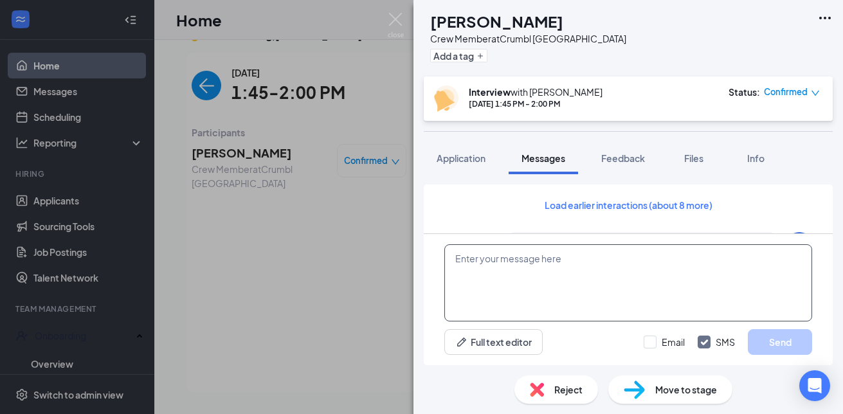
click at [555, 292] on textarea at bounding box center [628, 282] width 368 height 77
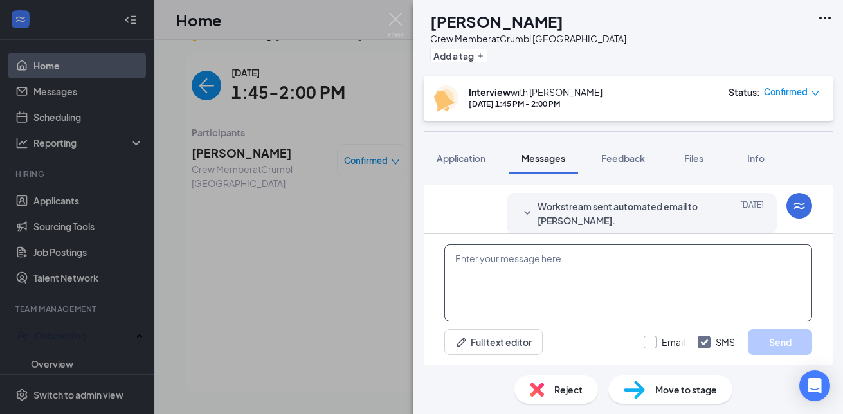
scroll to position [550, 0]
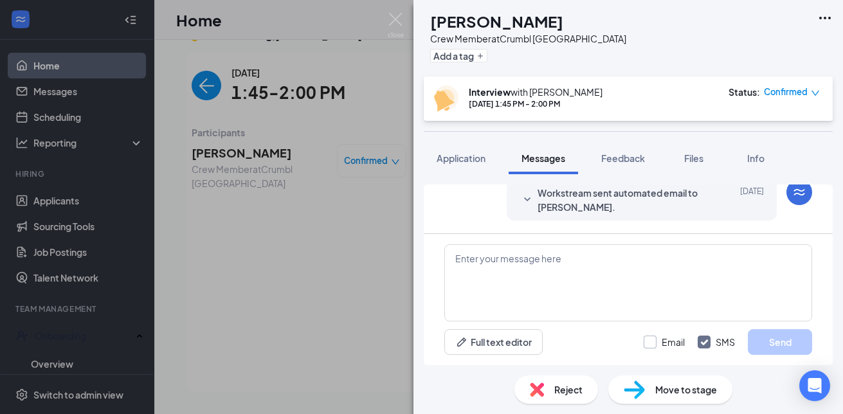
click at [651, 341] on input "Email" at bounding box center [664, 342] width 41 height 13
checkbox input "true"
click at [592, 269] on textarea at bounding box center [628, 282] width 368 height 77
paste textarea "[PERSON_NAME] is inviting you to a scheduled Zoom meeting. Topic: 1:45 Time: [D…"
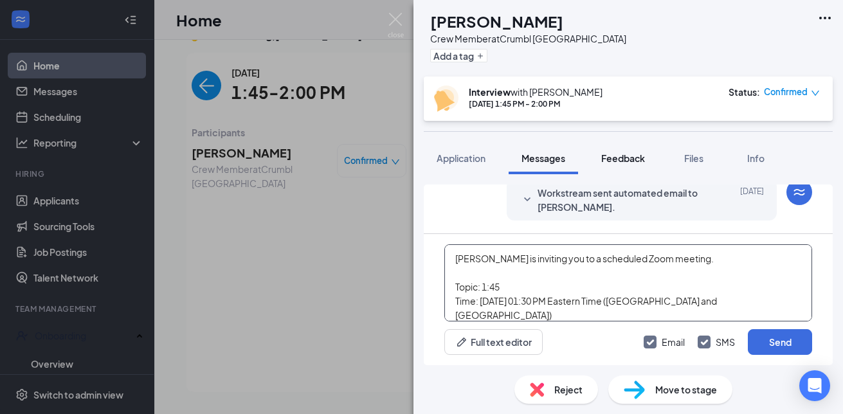
scroll to position [99, 0]
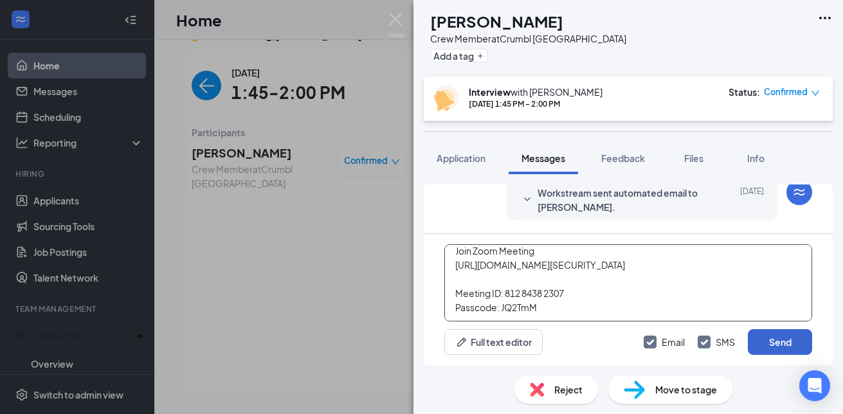
type textarea "[PERSON_NAME] is inviting you to a scheduled Zoom meeting. Topic: 1:45 Time: [D…"
click at [775, 336] on button "Send" at bounding box center [780, 342] width 64 height 26
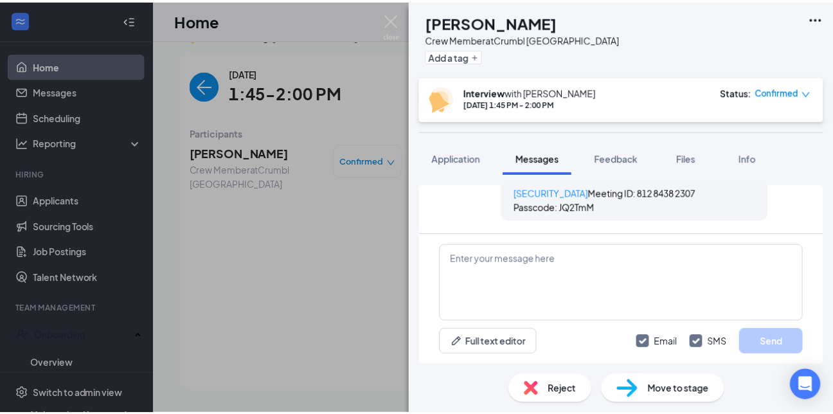
scroll to position [1026, 0]
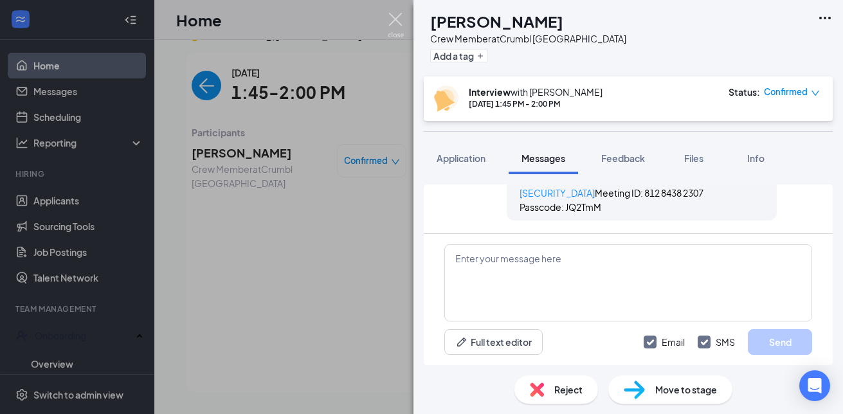
click at [393, 19] on img at bounding box center [396, 25] width 16 height 25
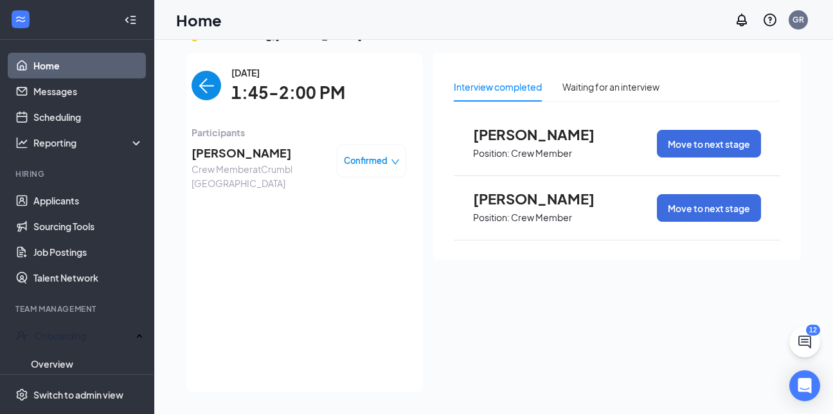
click at [87, 73] on link "Home" at bounding box center [88, 66] width 110 height 26
